Goal: Transaction & Acquisition: Purchase product/service

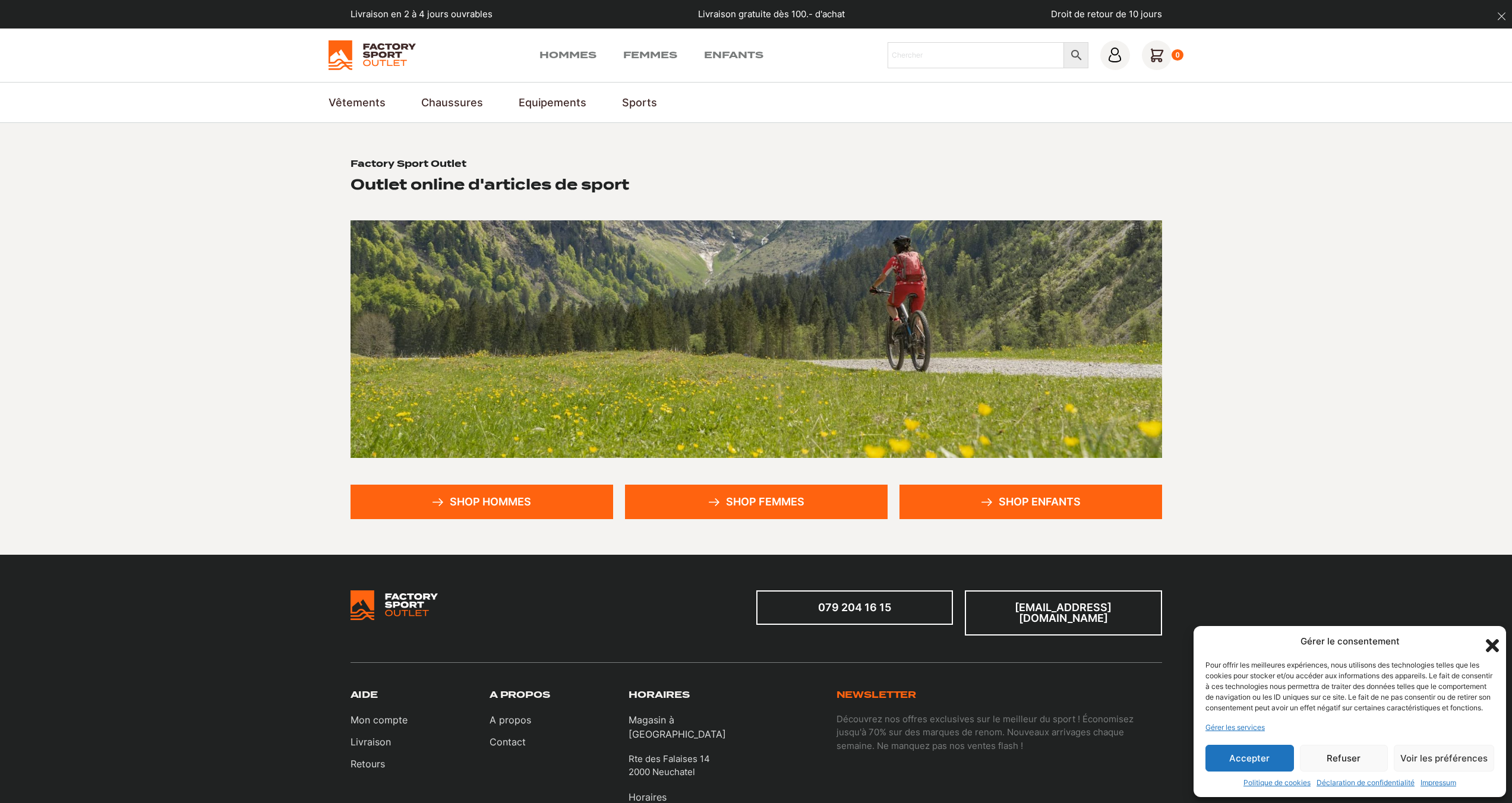
click at [486, 504] on link "Shop hommes" at bounding box center [482, 502] width 263 height 35
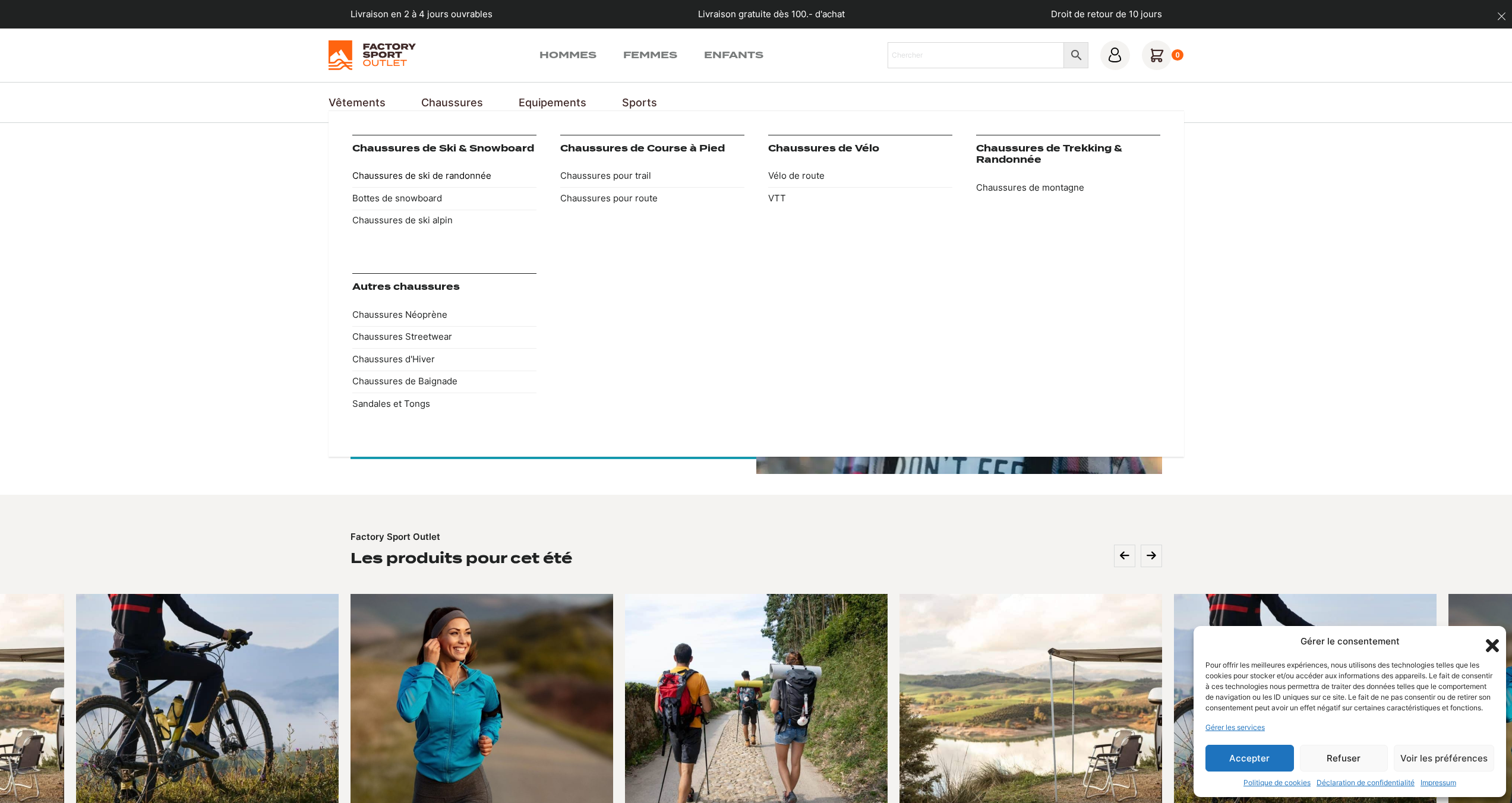
click at [442, 176] on link "Chaussures de ski de randonnée" at bounding box center [445, 176] width 184 height 22
